Goal: Transaction & Acquisition: Download file/media

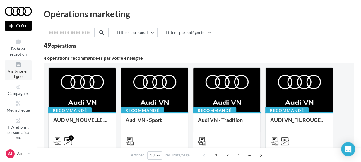
scroll to position [35, 0]
click at [19, 110] on span "Médiathèque" at bounding box center [18, 110] width 23 height 5
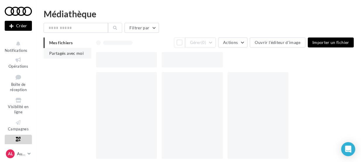
click at [76, 52] on span "Partagés avec moi" at bounding box center [66, 53] width 35 height 5
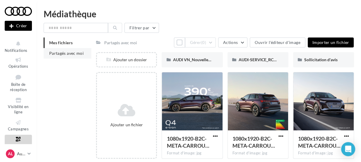
click at [76, 54] on span "Partagés avec moi" at bounding box center [66, 53] width 35 height 5
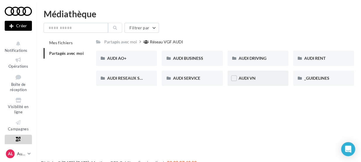
click at [265, 78] on div "AUDI VN" at bounding box center [258, 78] width 39 height 6
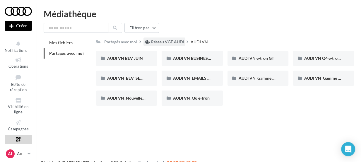
click at [165, 42] on div "Réseau VGF AUDI" at bounding box center [167, 42] width 33 height 6
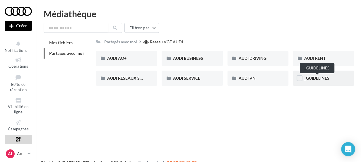
click at [316, 79] on span "_GUIDELINES" at bounding box center [316, 78] width 25 height 5
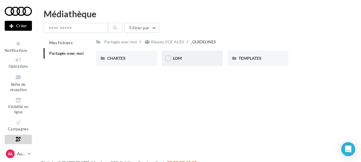
click at [184, 57] on div "LOM" at bounding box center [192, 58] width 39 height 6
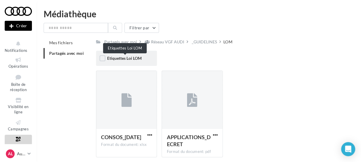
click at [134, 61] on span "Etiquettes Loi LOM" at bounding box center [124, 58] width 35 height 5
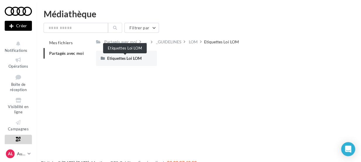
click at [134, 61] on span "Etiquettes Loi LOM" at bounding box center [124, 58] width 35 height 5
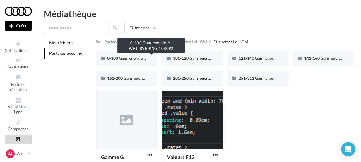
click at [134, 61] on span "0-100 Gam_energie_A-WHT_RVB_PNG_1080PX" at bounding box center [151, 58] width 89 height 5
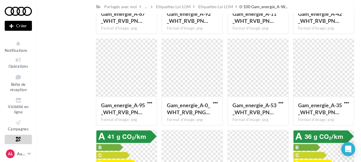
scroll to position [103, 0]
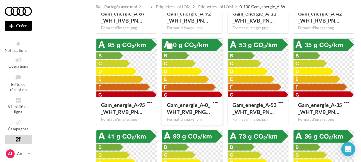
click at [218, 103] on button "button" at bounding box center [215, 103] width 7 height 6
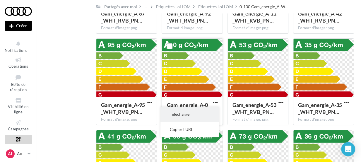
click at [195, 111] on button "Télécharger" at bounding box center [189, 114] width 59 height 15
